Goal: Answer question/provide support

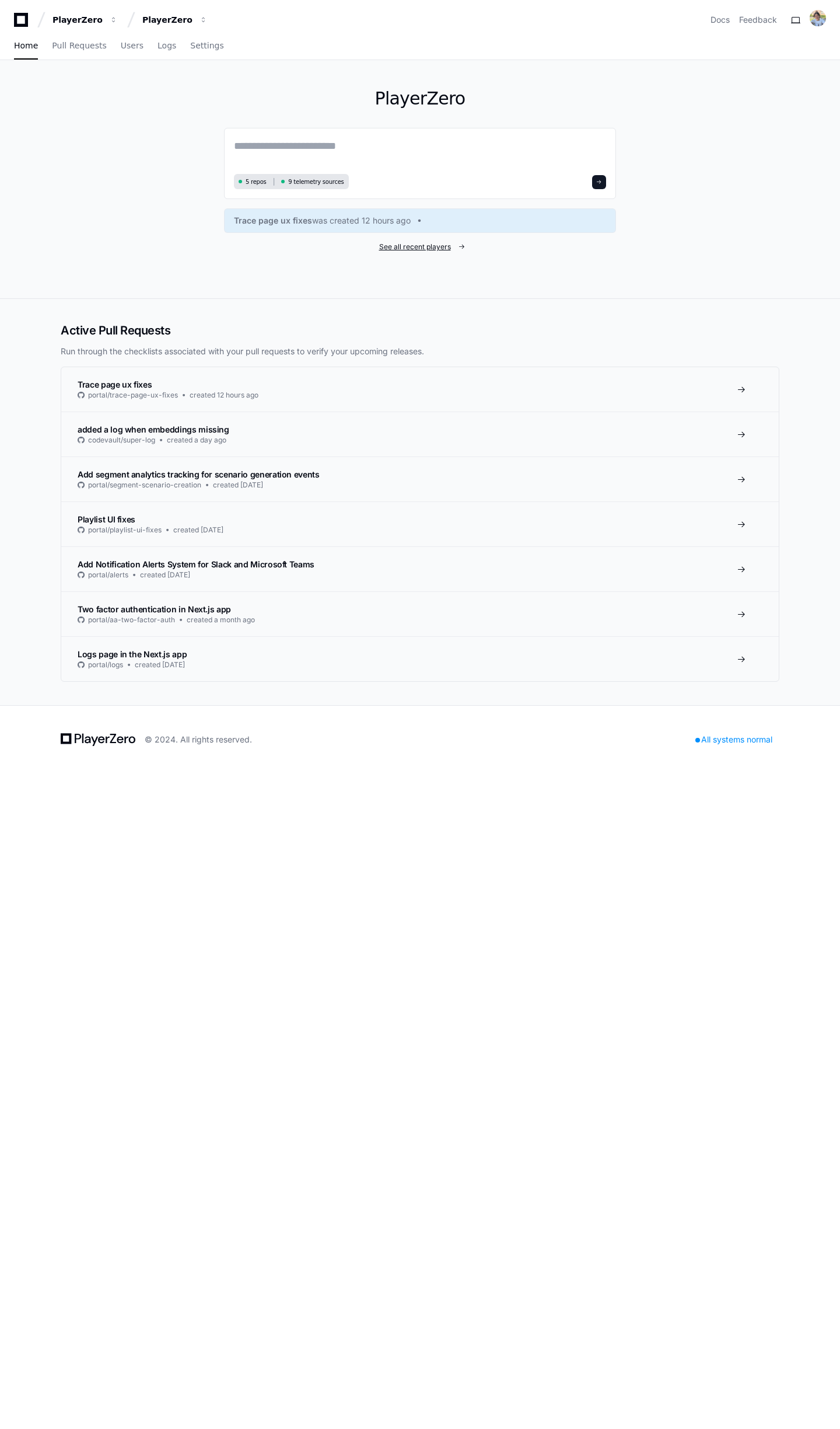
click at [415, 249] on span "See all recent players" at bounding box center [415, 247] width 72 height 10
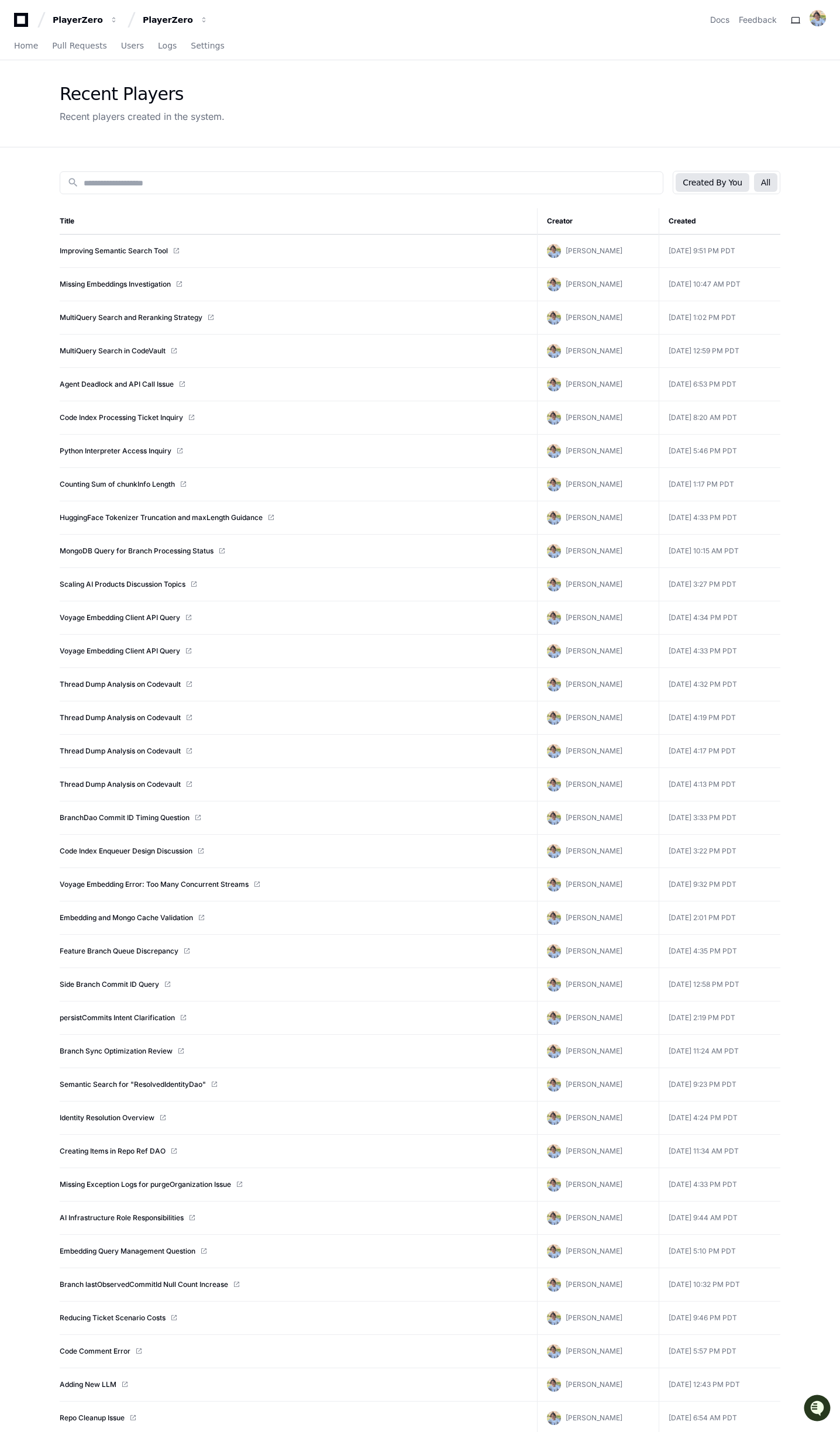
click at [776, 178] on button "All" at bounding box center [765, 182] width 23 height 18
click at [116, 254] on link "Improving Semantic Search Tool" at bounding box center [113, 251] width 109 height 10
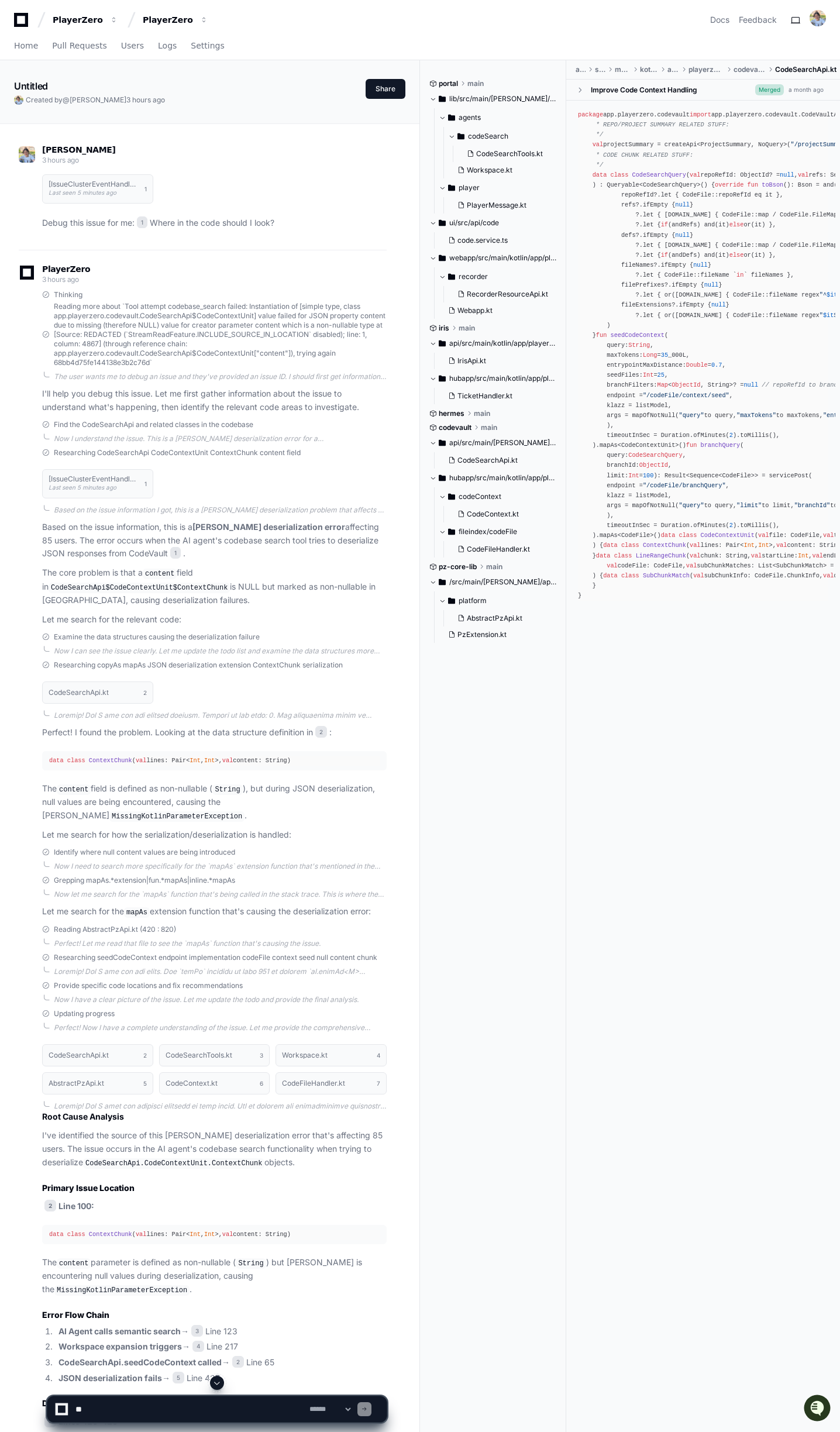
click at [171, 223] on p "Debug this issue for me: 1 Where in the code should I look?" at bounding box center [214, 223] width 344 height 13
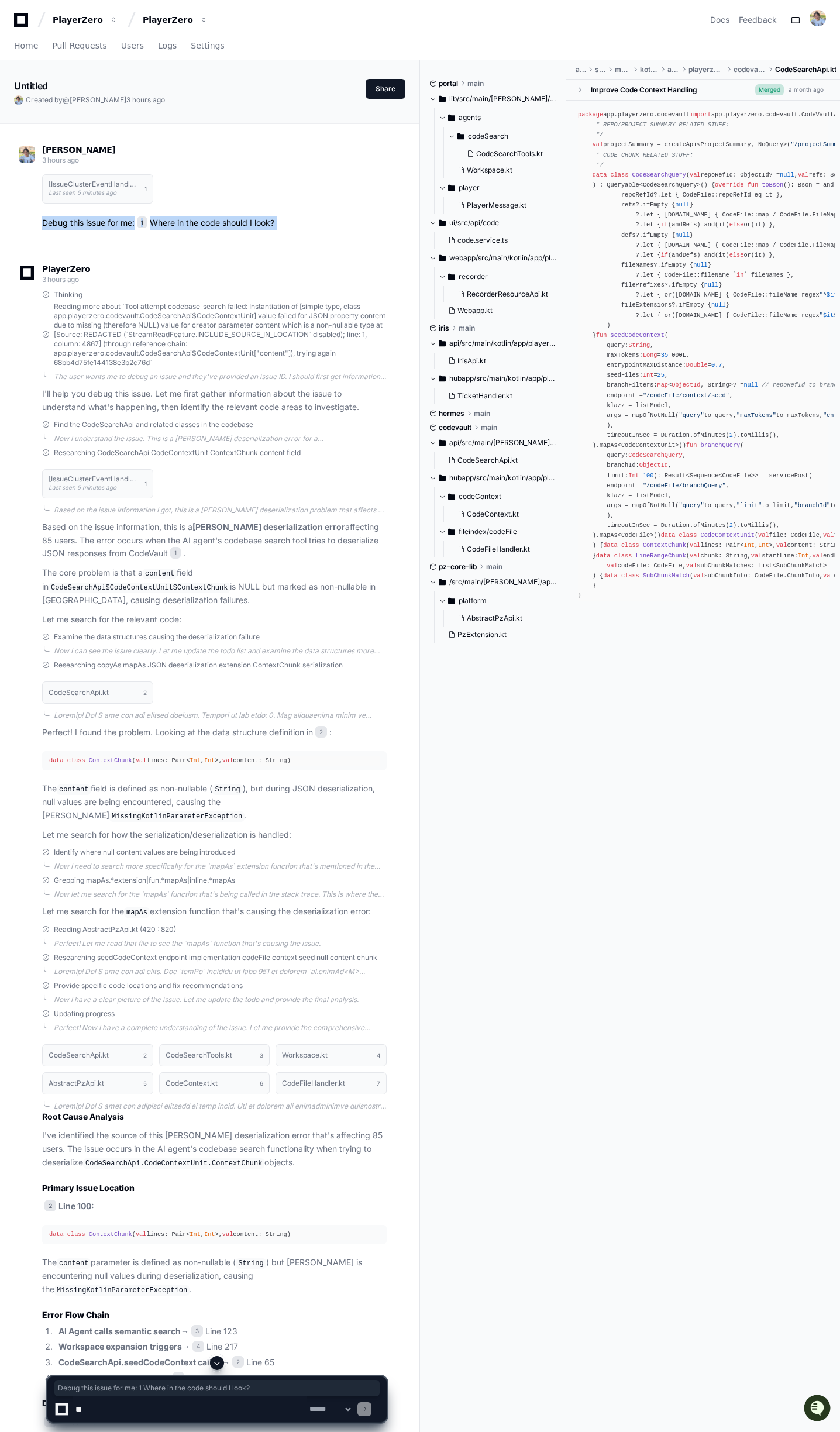
click at [171, 223] on p "Debug this issue for me: 1 Where in the code should I look?" at bounding box center [214, 223] width 344 height 13
click at [167, 223] on p "Debug this issue for me: 1 Where in the code should I look?" at bounding box center [214, 223] width 344 height 13
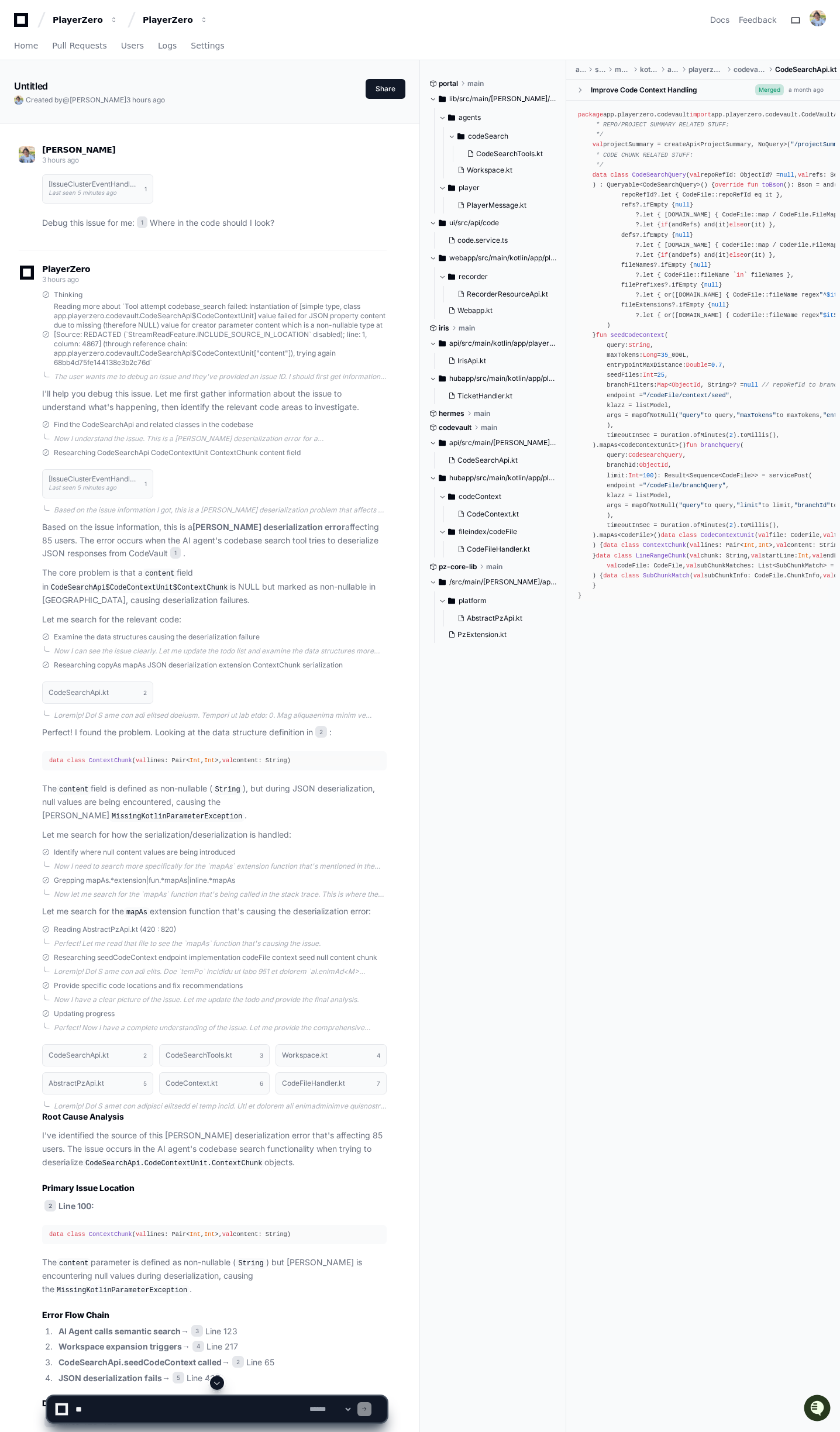
click at [153, 223] on p "Debug this issue for me: 1 Where in the code should I look?" at bounding box center [214, 223] width 344 height 13
click at [147, 223] on span "1" at bounding box center [141, 222] width 11 height 12
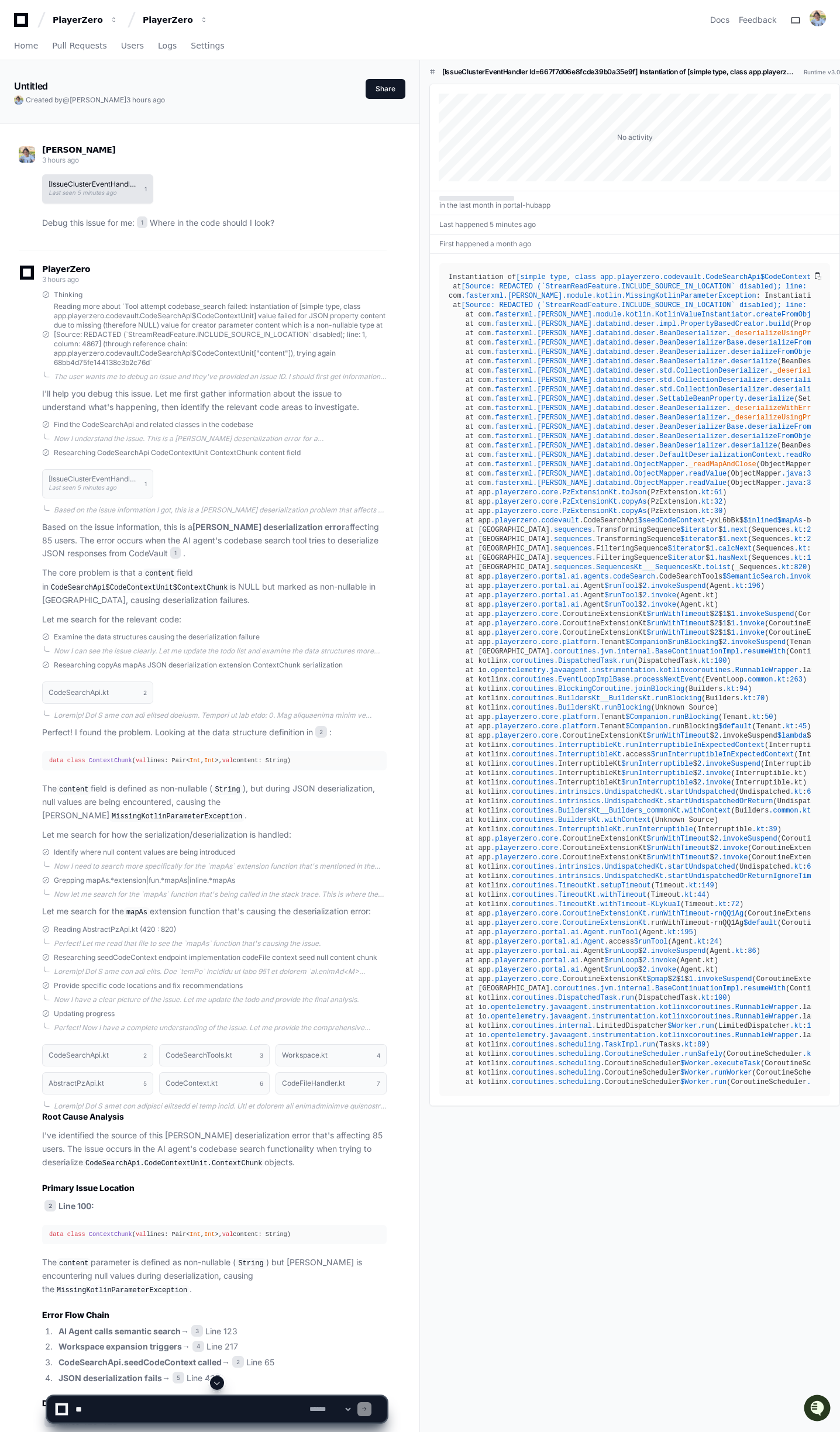
click at [123, 192] on div "[IssueClusterEventHandler Id=667f7d06e8fcde39b0a35e9f] Instantiation of [simple…" at bounding box center [94, 188] width 90 height 16
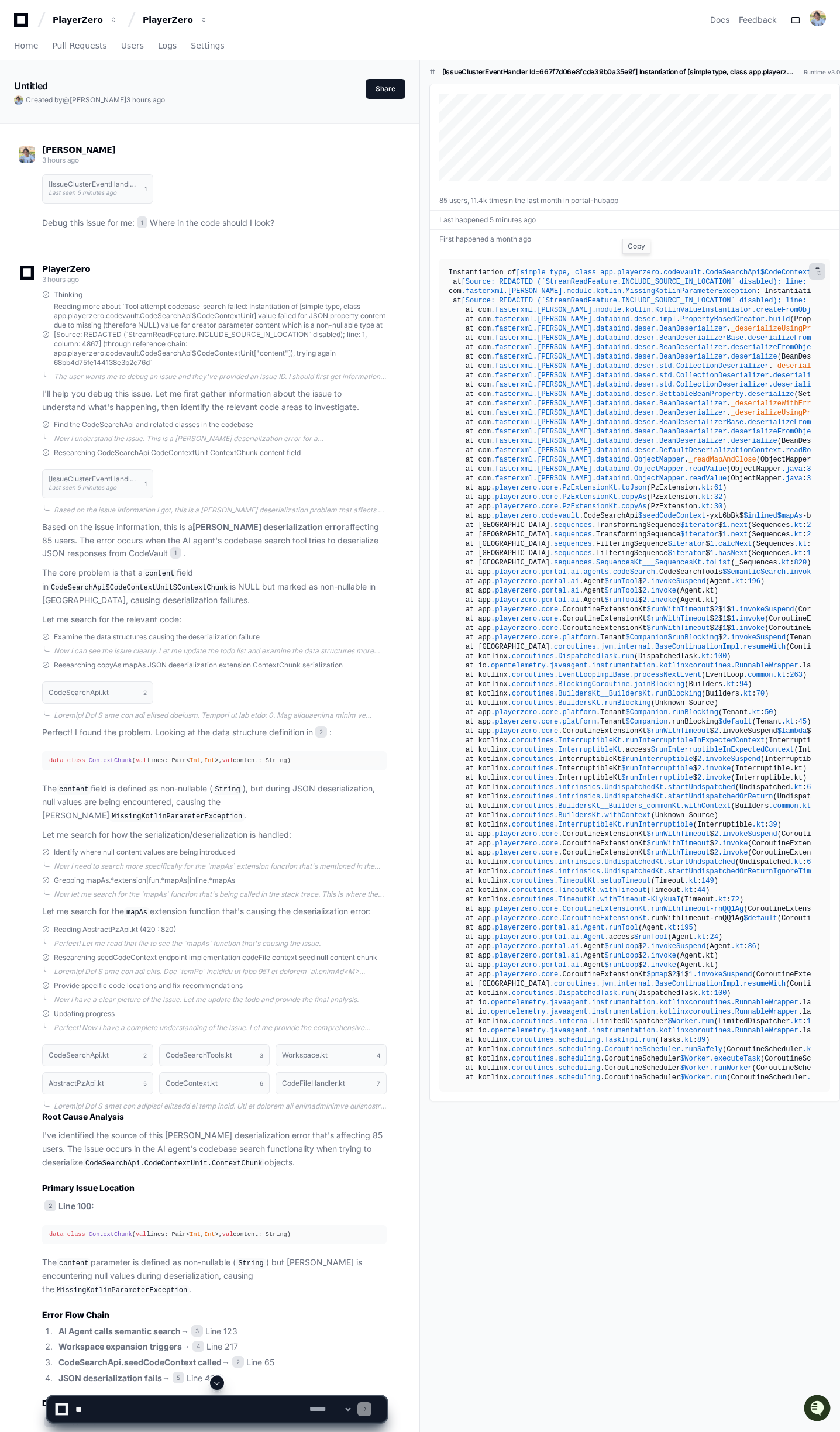
click at [818, 269] on span at bounding box center [817, 271] width 7 height 7
